Goal: Use online tool/utility: Utilize a website feature to perform a specific function

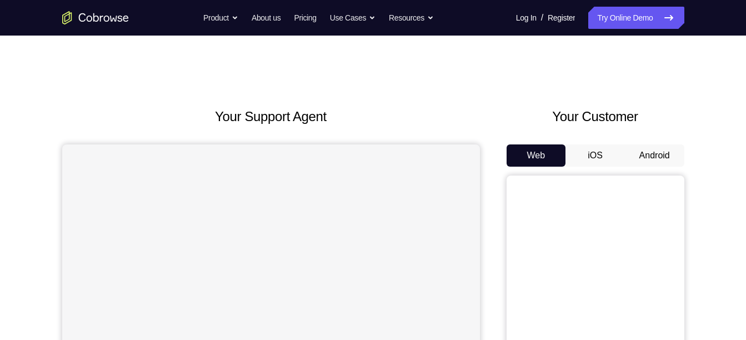
click at [657, 151] on button "Android" at bounding box center [654, 156] width 59 height 22
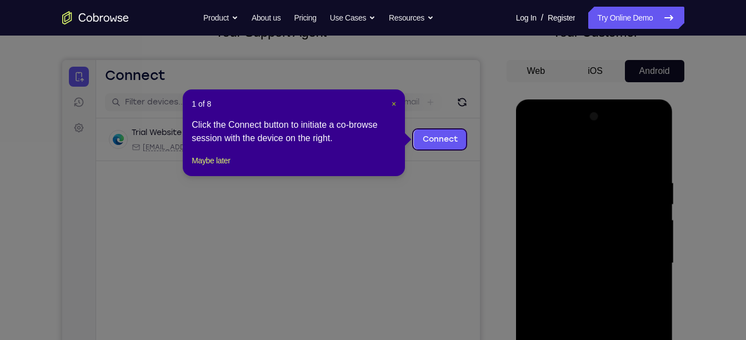
click at [392, 105] on span "×" at bounding box center [394, 103] width 4 height 9
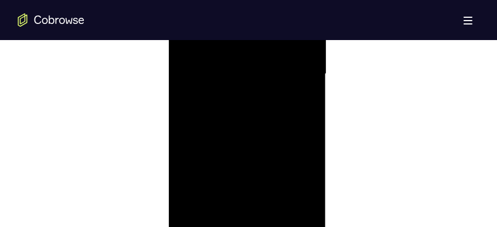
scroll to position [739, 0]
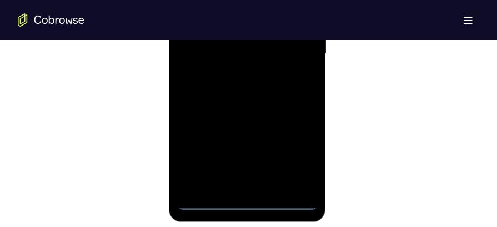
click at [247, 203] on div at bounding box center [247, 54] width 140 height 311
click at [298, 151] on div at bounding box center [247, 54] width 140 height 311
click at [248, 207] on div at bounding box center [247, 54] width 140 height 311
click at [300, 156] on div at bounding box center [247, 54] width 140 height 311
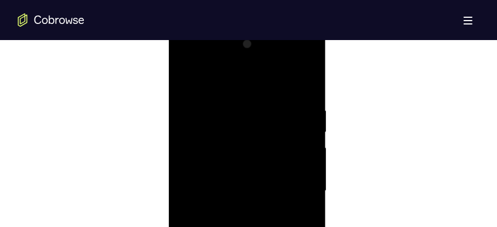
scroll to position [587, 0]
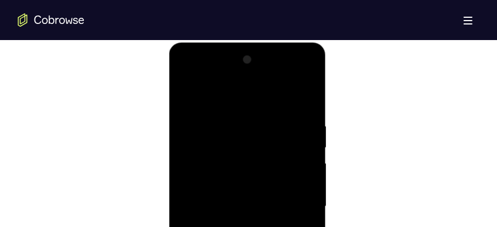
click at [219, 97] on div at bounding box center [247, 206] width 140 height 311
click at [296, 201] on div at bounding box center [247, 206] width 140 height 311
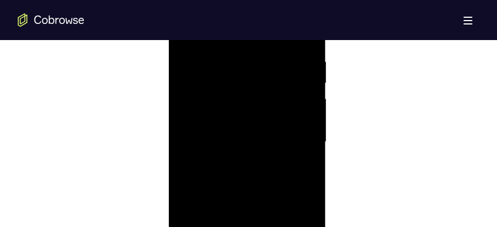
scroll to position [670, 0]
click at [230, 145] on div at bounding box center [247, 123] width 140 height 311
click at [231, 116] on div at bounding box center [247, 123] width 140 height 311
click at [215, 102] on div at bounding box center [247, 123] width 140 height 311
click at [211, 122] on div at bounding box center [247, 123] width 140 height 311
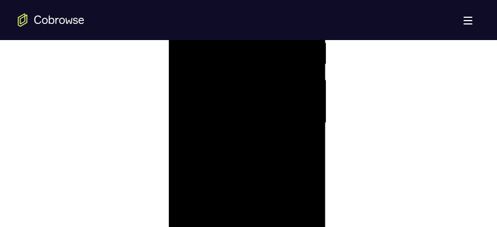
click at [232, 156] on div at bounding box center [247, 123] width 140 height 311
click at [231, 104] on div at bounding box center [247, 186] width 140 height 311
click at [303, 75] on div at bounding box center [247, 186] width 140 height 311
click at [303, 86] on div at bounding box center [247, 186] width 140 height 311
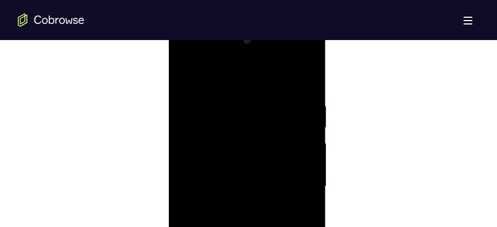
click at [266, 104] on div at bounding box center [247, 186] width 140 height 311
click at [303, 151] on div at bounding box center [247, 158] width 140 height 311
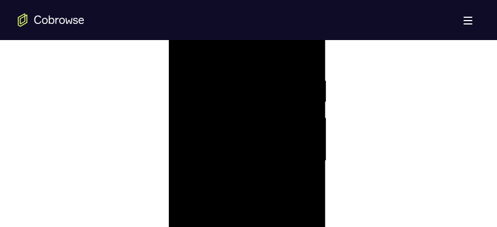
click at [305, 56] on div at bounding box center [247, 161] width 140 height 311
click at [270, 110] on div at bounding box center [247, 161] width 140 height 311
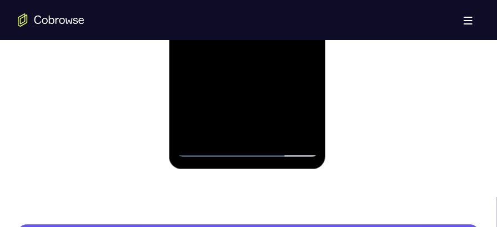
scroll to position [798, 0]
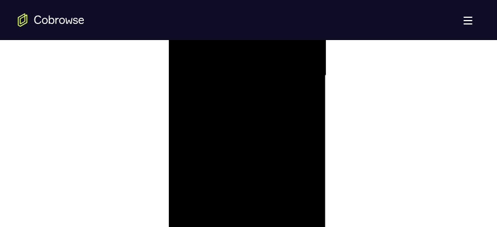
scroll to position [704, 0]
click at [262, 143] on div at bounding box center [247, 90] width 140 height 311
click at [250, 79] on div at bounding box center [247, 90] width 140 height 311
click at [245, 149] on div at bounding box center [247, 90] width 140 height 311
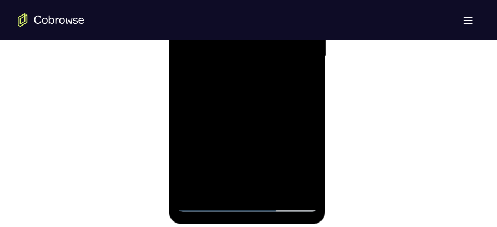
click at [206, 204] on div at bounding box center [247, 57] width 140 height 311
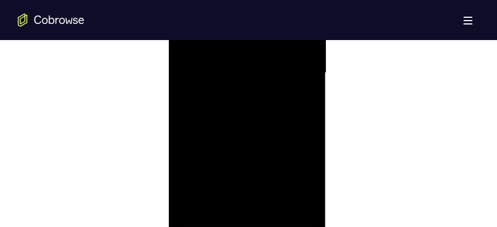
scroll to position [663, 0]
drag, startPoint x: 285, startPoint y: 114, endPoint x: 279, endPoint y: 160, distance: 46.5
click at [279, 160] on div at bounding box center [247, 131] width 140 height 311
click at [278, 158] on div at bounding box center [247, 173] width 140 height 311
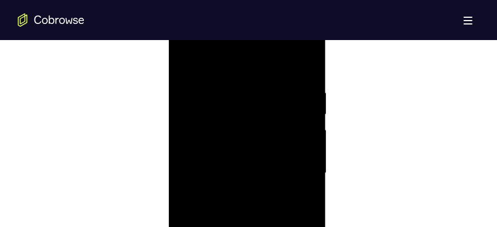
click at [236, 199] on div at bounding box center [247, 173] width 140 height 311
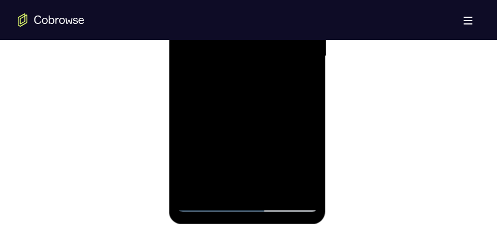
click at [206, 204] on div at bounding box center [247, 57] width 140 height 311
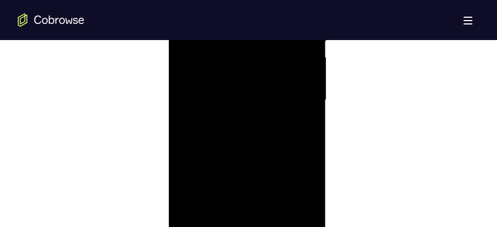
scroll to position [668, 0]
drag, startPoint x: 278, startPoint y: 104, endPoint x: 270, endPoint y: 162, distance: 57.9
click at [270, 162] on div at bounding box center [247, 126] width 140 height 311
drag, startPoint x: 293, startPoint y: 151, endPoint x: 290, endPoint y: 174, distance: 23.5
click at [290, 174] on div at bounding box center [247, 126] width 140 height 311
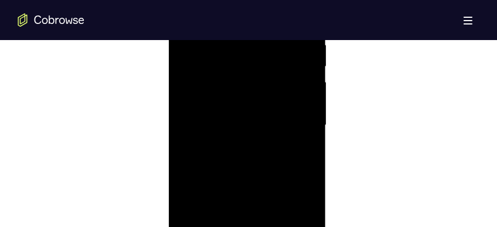
drag, startPoint x: 273, startPoint y: 128, endPoint x: 271, endPoint y: 173, distance: 45.1
click at [271, 173] on div at bounding box center [247, 126] width 140 height 311
drag, startPoint x: 271, startPoint y: 94, endPoint x: 270, endPoint y: 175, distance: 81.2
click at [270, 175] on div at bounding box center [247, 126] width 140 height 311
drag, startPoint x: 276, startPoint y: 113, endPoint x: 276, endPoint y: 161, distance: 47.8
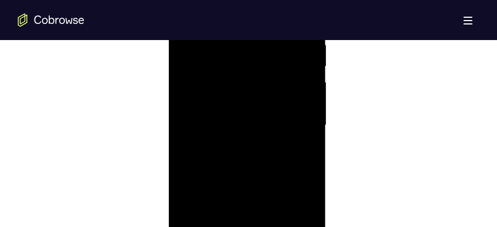
click at [276, 161] on div at bounding box center [247, 126] width 140 height 311
drag, startPoint x: 260, startPoint y: 146, endPoint x: 272, endPoint y: 48, distance: 98.6
click at [272, 48] on div at bounding box center [247, 70] width 140 height 311
drag, startPoint x: 264, startPoint y: 153, endPoint x: 273, endPoint y: 34, distance: 119.3
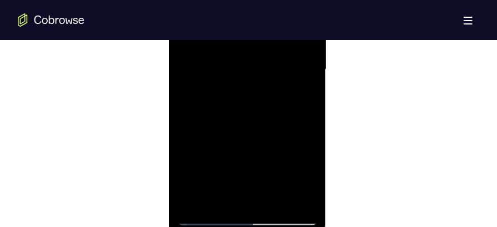
click at [273, 34] on div at bounding box center [247, 70] width 140 height 311
drag, startPoint x: 277, startPoint y: 136, endPoint x: 276, endPoint y: 72, distance: 63.4
click at [276, 72] on div at bounding box center [247, 70] width 140 height 311
drag, startPoint x: 280, startPoint y: 137, endPoint x: 277, endPoint y: 83, distance: 54.0
click at [277, 83] on div at bounding box center [247, 70] width 140 height 311
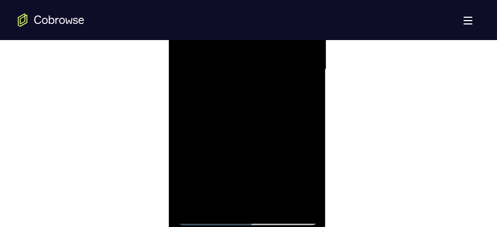
click at [238, 102] on div at bounding box center [247, 70] width 140 height 311
click at [207, 211] on div at bounding box center [247, 67] width 140 height 311
click at [207, 216] on div at bounding box center [247, 67] width 140 height 311
click at [244, 144] on div at bounding box center [247, 67] width 140 height 311
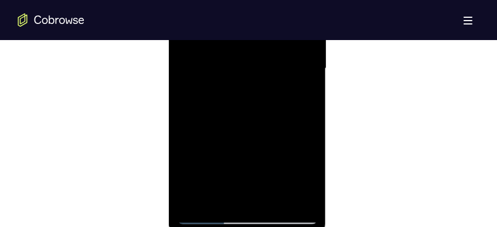
scroll to position [725, 0]
click at [210, 215] on div at bounding box center [247, 68] width 140 height 311
drag, startPoint x: 282, startPoint y: 121, endPoint x: 280, endPoint y: 52, distance: 69.5
click at [280, 52] on div at bounding box center [247, 68] width 140 height 311
drag, startPoint x: 281, startPoint y: 108, endPoint x: 284, endPoint y: 49, distance: 59.0
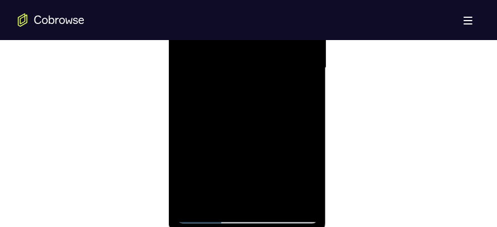
click at [284, 49] on div at bounding box center [247, 68] width 140 height 311
drag, startPoint x: 280, startPoint y: 118, endPoint x: 270, endPoint y: 167, distance: 50.4
click at [270, 167] on div at bounding box center [247, 68] width 140 height 311
drag, startPoint x: 287, startPoint y: 89, endPoint x: 283, endPoint y: 124, distance: 35.8
click at [283, 124] on div at bounding box center [247, 68] width 140 height 311
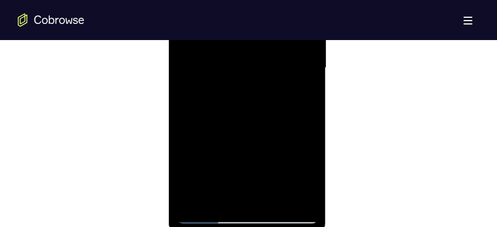
drag, startPoint x: 286, startPoint y: 92, endPoint x: 283, endPoint y: 130, distance: 38.5
click at [283, 130] on div at bounding box center [247, 68] width 140 height 311
drag, startPoint x: 288, startPoint y: 102, endPoint x: 283, endPoint y: 146, distance: 44.2
click at [283, 146] on div at bounding box center [247, 68] width 140 height 311
drag, startPoint x: 285, startPoint y: 106, endPoint x: 283, endPoint y: 152, distance: 45.6
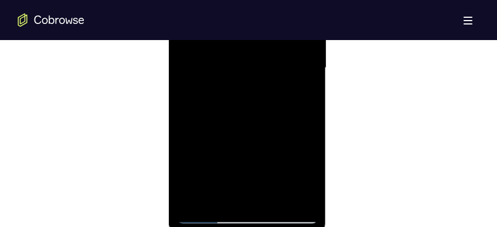
click at [283, 152] on div at bounding box center [247, 68] width 140 height 311
drag, startPoint x: 289, startPoint y: 92, endPoint x: 285, endPoint y: 148, distance: 55.7
click at [285, 148] on div at bounding box center [247, 68] width 140 height 311
drag, startPoint x: 289, startPoint y: 86, endPoint x: 285, endPoint y: 140, distance: 54.6
click at [285, 140] on div at bounding box center [247, 68] width 140 height 311
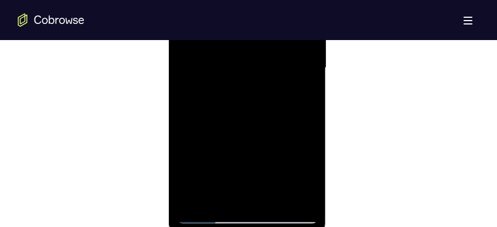
drag, startPoint x: 284, startPoint y: 113, endPoint x: 280, endPoint y: 159, distance: 45.7
click at [280, 159] on div at bounding box center [247, 68] width 140 height 311
drag, startPoint x: 280, startPoint y: 104, endPoint x: 280, endPoint y: 132, distance: 28.4
click at [280, 132] on div at bounding box center [247, 68] width 140 height 311
drag, startPoint x: 279, startPoint y: 94, endPoint x: 276, endPoint y: 164, distance: 69.5
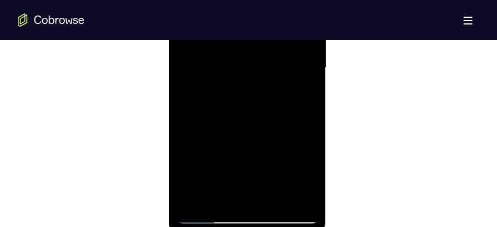
click at [276, 164] on div at bounding box center [247, 68] width 140 height 311
drag, startPoint x: 279, startPoint y: 109, endPoint x: 279, endPoint y: 119, distance: 10.6
click at [279, 119] on div at bounding box center [247, 68] width 140 height 311
click at [245, 137] on div at bounding box center [247, 68] width 140 height 311
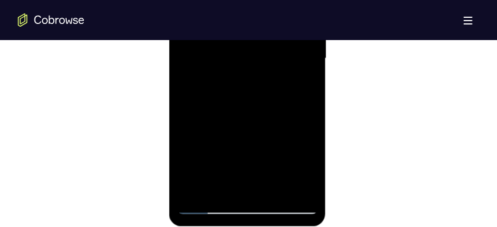
scroll to position [738, 0]
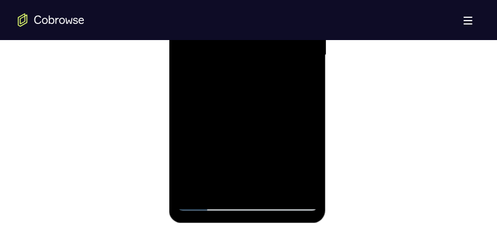
click at [205, 200] on div at bounding box center [247, 56] width 140 height 311
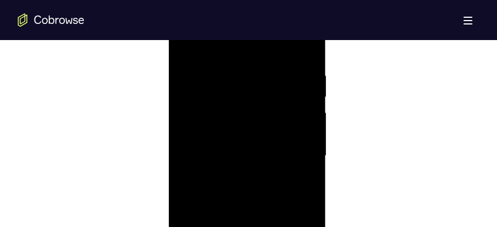
scroll to position [624, 0]
drag, startPoint x: 281, startPoint y: 133, endPoint x: 277, endPoint y: 188, distance: 55.2
click at [277, 188] on div at bounding box center [247, 169] width 140 height 311
click at [229, 134] on div at bounding box center [247, 169] width 140 height 311
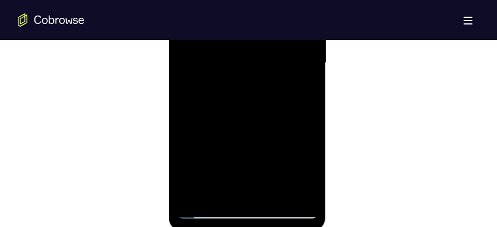
scroll to position [731, 0]
click at [201, 189] on div at bounding box center [247, 63] width 140 height 311
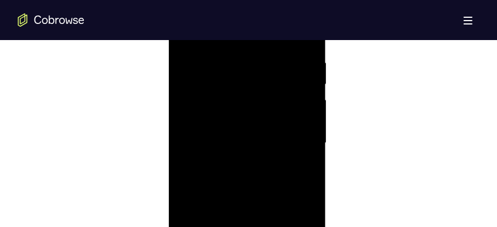
scroll to position [633, 0]
click at [228, 81] on div at bounding box center [247, 161] width 140 height 311
click at [298, 129] on div at bounding box center [247, 161] width 140 height 311
click at [299, 113] on div at bounding box center [247, 119] width 140 height 311
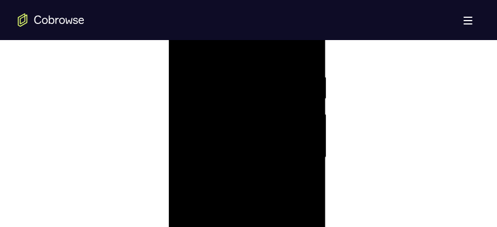
scroll to position [630, 0]
click at [305, 61] on div at bounding box center [247, 163] width 140 height 311
click at [297, 76] on div at bounding box center [247, 163] width 140 height 311
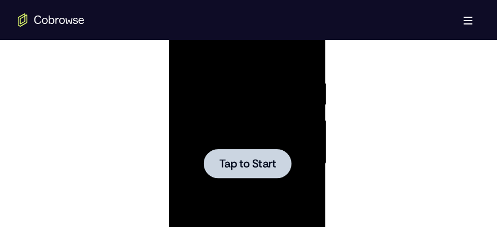
click at [253, 149] on div at bounding box center [247, 163] width 88 height 29
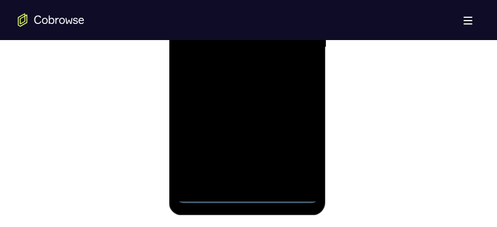
scroll to position [758, 0]
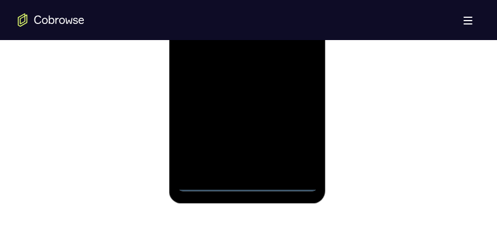
click at [251, 184] on div at bounding box center [247, 36] width 140 height 311
click at [292, 146] on div at bounding box center [247, 36] width 140 height 311
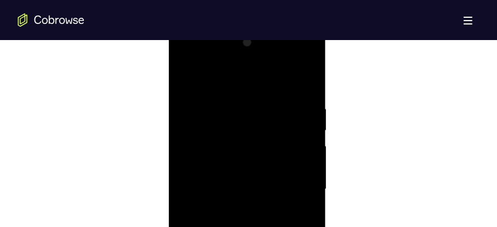
scroll to position [601, 0]
click at [236, 80] on div at bounding box center [247, 191] width 140 height 311
click at [295, 186] on div at bounding box center [247, 191] width 140 height 311
click at [237, 166] on div at bounding box center [247, 143] width 140 height 311
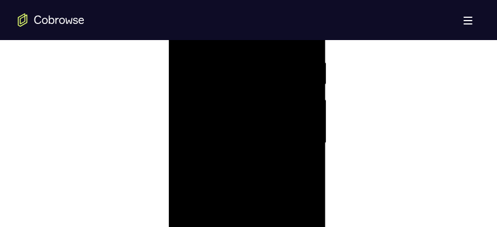
click at [235, 136] on div at bounding box center [247, 143] width 140 height 311
click at [250, 140] on div at bounding box center [247, 143] width 140 height 311
click at [241, 133] on div at bounding box center [247, 143] width 140 height 311
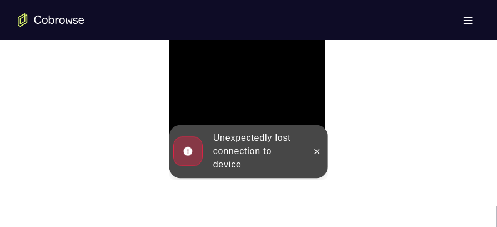
click at [249, 146] on div "Unexpectedly lost connection to device" at bounding box center [256, 151] width 97 height 49
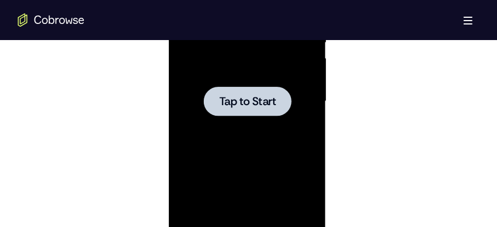
scroll to position [665, 0]
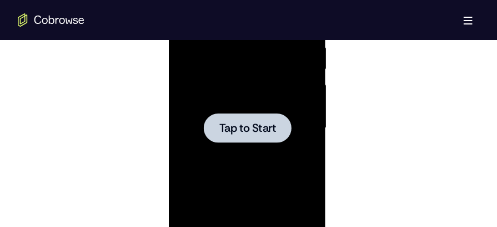
click at [281, 127] on div at bounding box center [247, 128] width 88 height 29
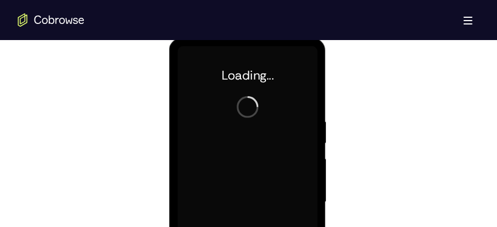
scroll to position [590, 0]
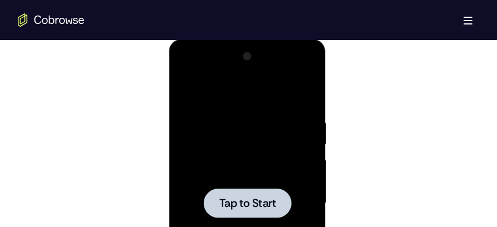
click at [265, 169] on div at bounding box center [247, 202] width 140 height 311
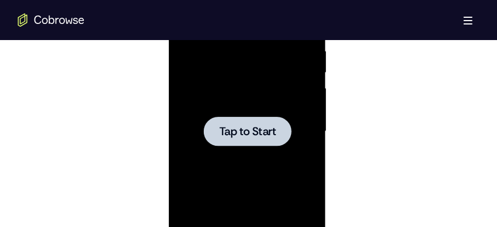
scroll to position [676, 0]
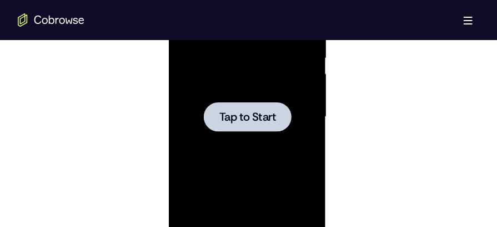
drag, startPoint x: 253, startPoint y: 149, endPoint x: 213, endPoint y: 146, distance: 39.6
click at [213, 146] on div at bounding box center [247, 117] width 140 height 311
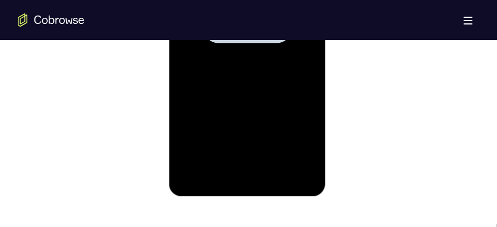
click at [300, 122] on div at bounding box center [247, 28] width 140 height 311
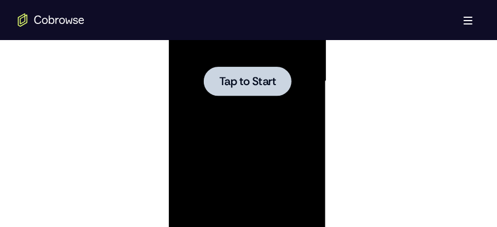
scroll to position [701, 0]
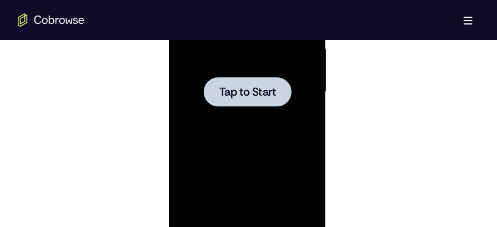
click at [272, 113] on div at bounding box center [247, 92] width 140 height 311
click at [249, 102] on div at bounding box center [247, 92] width 88 height 29
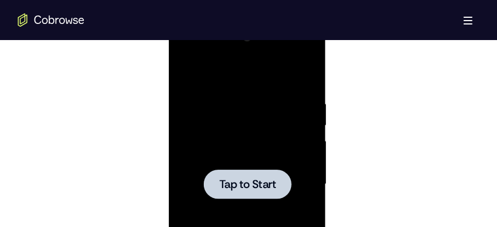
click at [238, 136] on div at bounding box center [247, 183] width 140 height 311
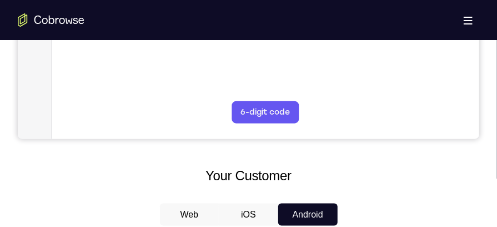
click at [255, 213] on button "iOS" at bounding box center [248, 214] width 59 height 22
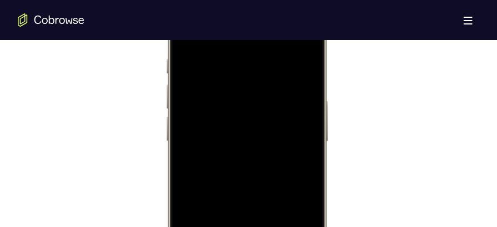
scroll to position [721, 0]
click at [237, 206] on div at bounding box center [246, 73] width 146 height 317
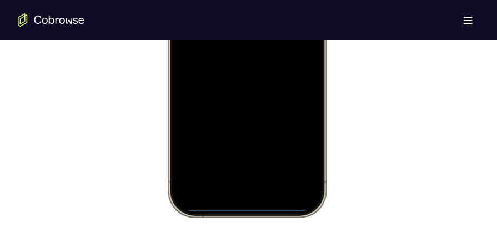
scroll to position [766, 0]
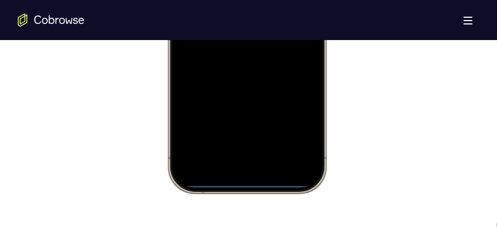
click at [242, 151] on div at bounding box center [246, 28] width 146 height 317
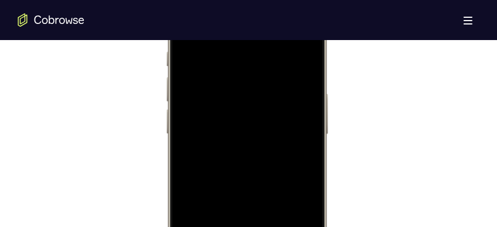
scroll to position [674, 0]
click at [234, 140] on div at bounding box center [246, 121] width 146 height 317
click at [238, 75] on div at bounding box center [246, 121] width 146 height 317
click at [222, 101] on div at bounding box center [246, 121] width 146 height 317
click at [221, 123] on div at bounding box center [246, 121] width 146 height 317
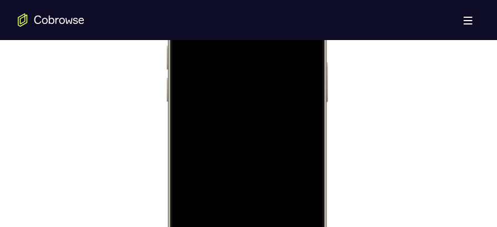
click at [231, 133] on div at bounding box center [246, 121] width 146 height 317
click at [307, 86] on div at bounding box center [246, 195] width 146 height 317
click at [235, 102] on div at bounding box center [246, 195] width 146 height 317
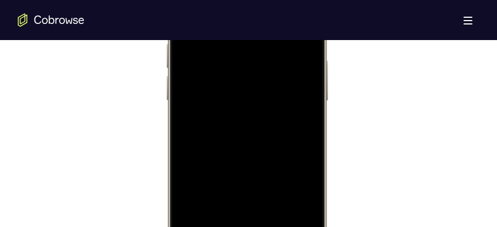
click at [296, 112] on div at bounding box center [246, 119] width 146 height 317
click at [296, 111] on div at bounding box center [246, 162] width 146 height 317
click at [296, 112] on div at bounding box center [246, 166] width 146 height 317
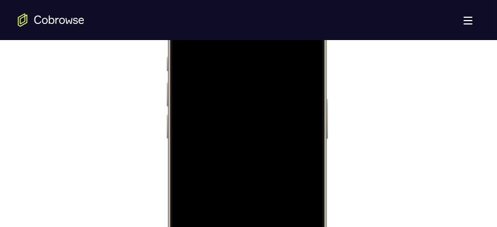
click at [298, 140] on div at bounding box center [246, 157] width 146 height 317
click at [298, 141] on div at bounding box center [246, 150] width 146 height 317
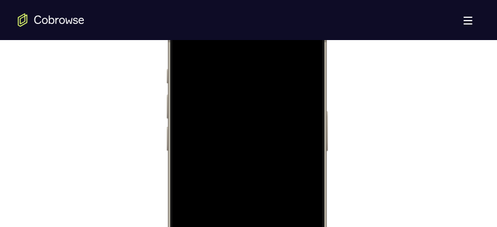
scroll to position [622, 0]
click at [298, 141] on div at bounding box center [246, 171] width 146 height 317
click at [296, 123] on div at bounding box center [246, 187] width 146 height 317
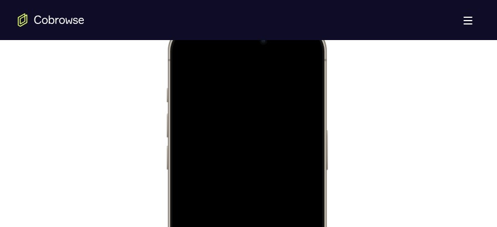
click at [296, 123] on div at bounding box center [246, 187] width 146 height 317
click at [292, 65] on div at bounding box center [246, 187] width 146 height 317
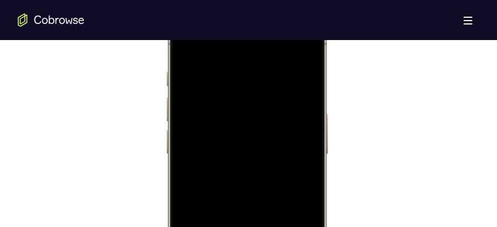
drag, startPoint x: 293, startPoint y: 81, endPoint x: 253, endPoint y: 81, distance: 40.6
click at [253, 81] on div at bounding box center [246, 172] width 146 height 317
click at [269, 74] on div at bounding box center [246, 172] width 146 height 317
click at [303, 54] on div at bounding box center [246, 170] width 146 height 317
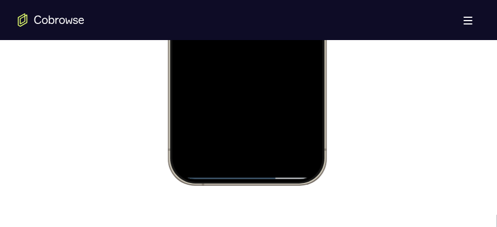
click at [274, 116] on div at bounding box center [246, 20] width 146 height 317
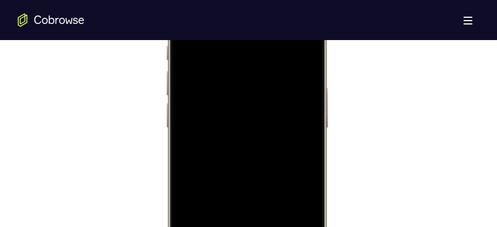
scroll to position [646, 0]
click at [293, 106] on div at bounding box center [246, 149] width 146 height 317
click at [185, 61] on div at bounding box center [246, 191] width 146 height 317
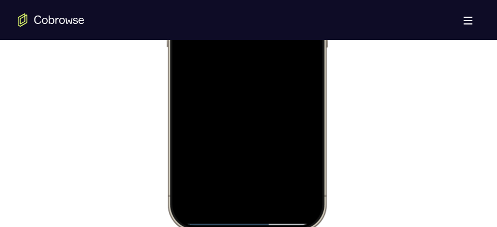
scroll to position [726, 0]
drag, startPoint x: 232, startPoint y: 141, endPoint x: 232, endPoint y: 92, distance: 48.4
click at [232, 92] on div at bounding box center [246, 69] width 146 height 317
drag, startPoint x: 227, startPoint y: 140, endPoint x: 227, endPoint y: 88, distance: 51.7
click at [227, 88] on div at bounding box center [246, 69] width 146 height 317
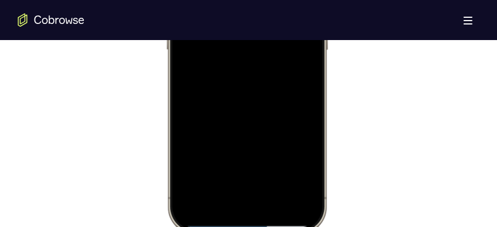
drag, startPoint x: 228, startPoint y: 119, endPoint x: 231, endPoint y: 73, distance: 46.3
click at [231, 73] on div at bounding box center [246, 69] width 146 height 317
drag, startPoint x: 236, startPoint y: 151, endPoint x: 238, endPoint y: 88, distance: 63.4
click at [238, 88] on div at bounding box center [246, 103] width 146 height 317
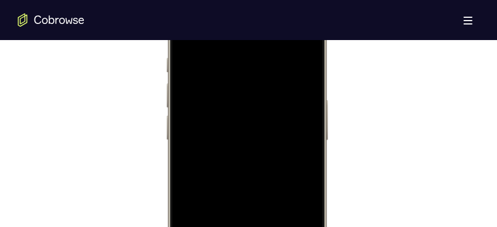
scroll to position [621, 0]
click at [186, 46] on div at bounding box center [246, 172] width 146 height 317
click at [277, 192] on div at bounding box center [246, 93] width 146 height 317
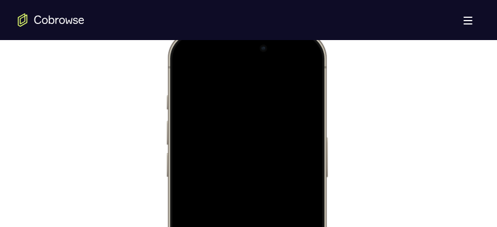
click at [309, 122] on div at bounding box center [246, 195] width 146 height 317
click at [188, 66] on div at bounding box center [246, 195] width 146 height 317
drag, startPoint x: 237, startPoint y: 30, endPoint x: 237, endPoint y: 99, distance: 68.9
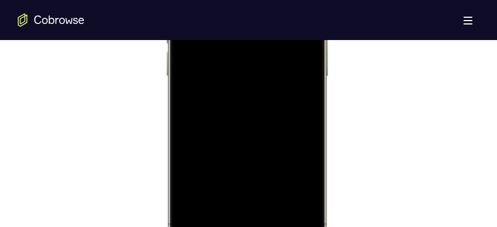
click at [237, 99] on div at bounding box center [246, 95] width 146 height 317
drag, startPoint x: 247, startPoint y: 141, endPoint x: 250, endPoint y: 90, distance: 51.2
click at [250, 90] on div at bounding box center [246, 95] width 146 height 317
drag, startPoint x: 245, startPoint y: 133, endPoint x: 245, endPoint y: 104, distance: 28.9
click at [245, 104] on div at bounding box center [246, 95] width 146 height 317
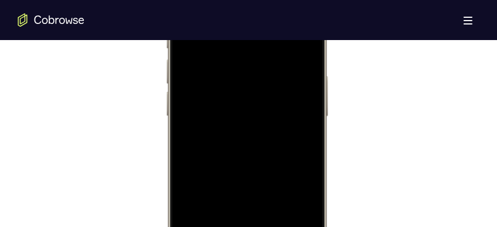
scroll to position [687, 0]
click at [307, 130] on div at bounding box center [246, 107] width 146 height 317
click at [310, 118] on div at bounding box center [246, 107] width 146 height 317
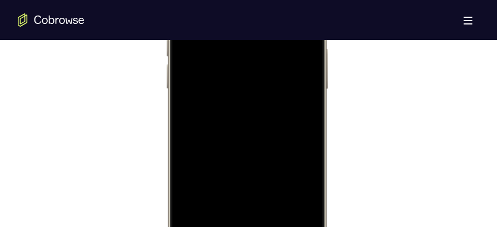
click at [310, 118] on div at bounding box center [246, 107] width 146 height 317
click at [186, 117] on div at bounding box center [246, 107] width 146 height 317
